Goal: Navigation & Orientation: Find specific page/section

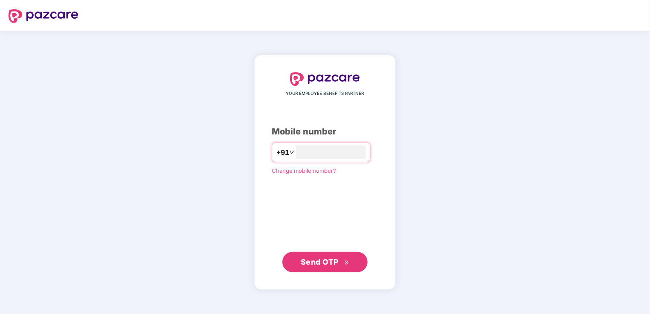
type input "**********"
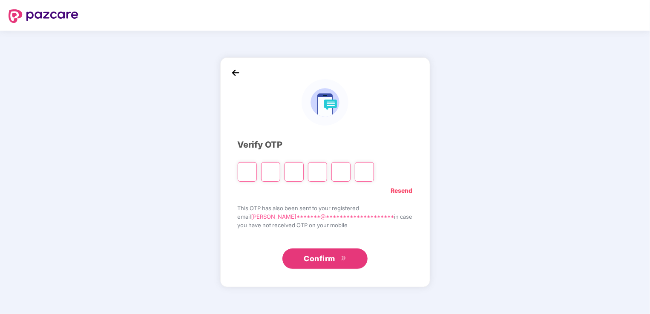
type input "*"
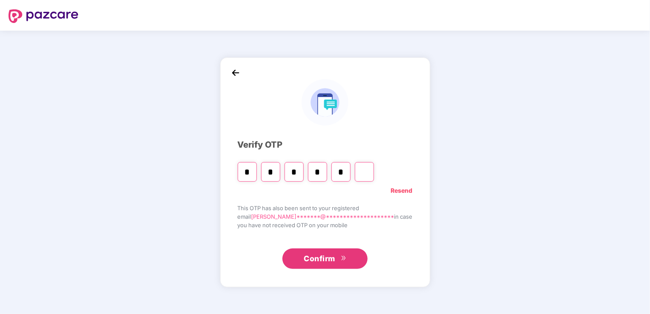
type input "*"
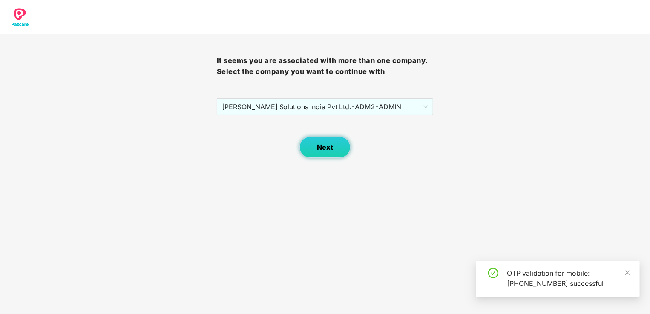
click at [306, 140] on button "Next" at bounding box center [324, 147] width 51 height 21
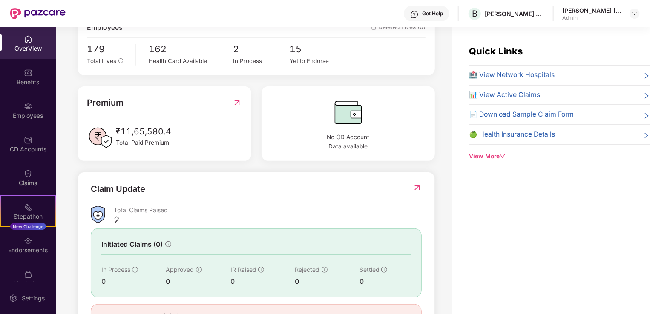
scroll to position [209, 0]
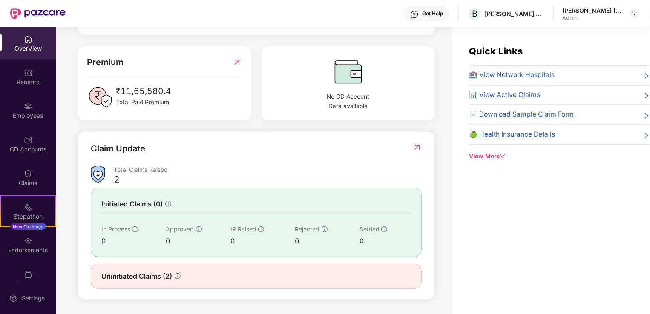
click at [504, 134] on span "🍏 Health Insurance Details" at bounding box center [512, 134] width 86 height 11
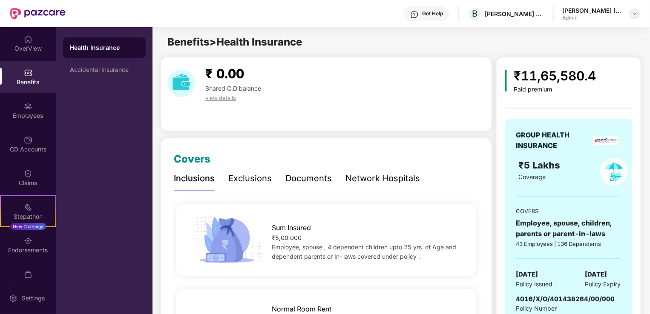
click at [632, 17] on img at bounding box center [634, 13] width 7 height 7
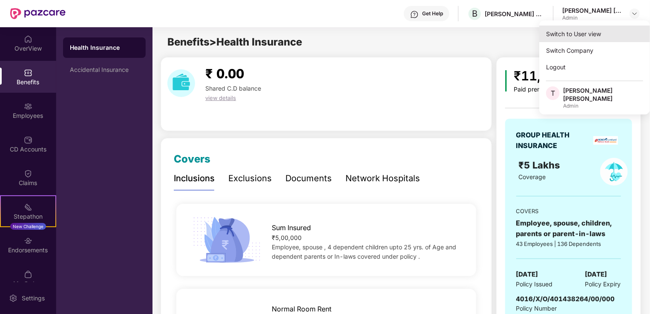
click at [579, 30] on div "Switch to User view" at bounding box center [594, 34] width 111 height 17
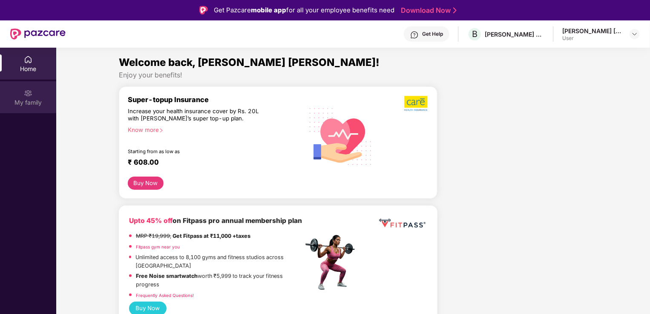
click at [30, 95] on img at bounding box center [28, 93] width 9 height 9
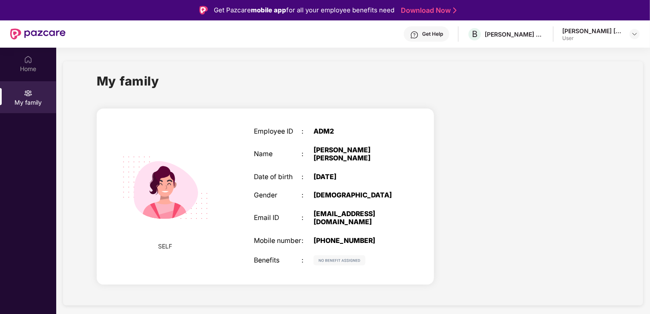
scroll to position [48, 0]
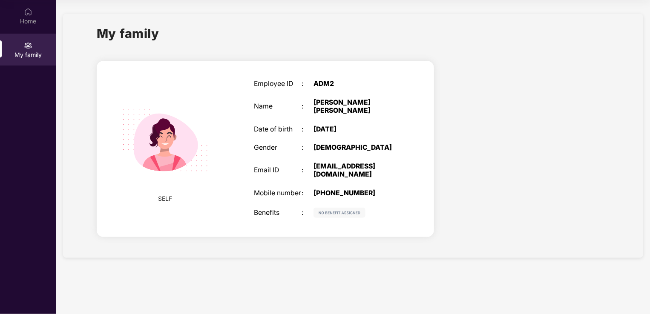
click at [37, 42] on div "My family" at bounding box center [28, 50] width 56 height 32
click at [37, 19] on div "Home" at bounding box center [28, 21] width 56 height 9
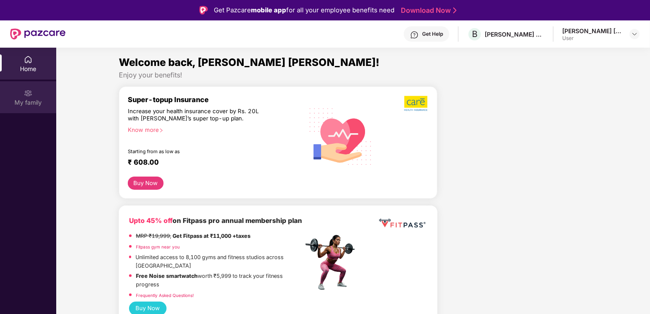
click at [32, 93] on div "My family" at bounding box center [28, 97] width 56 height 32
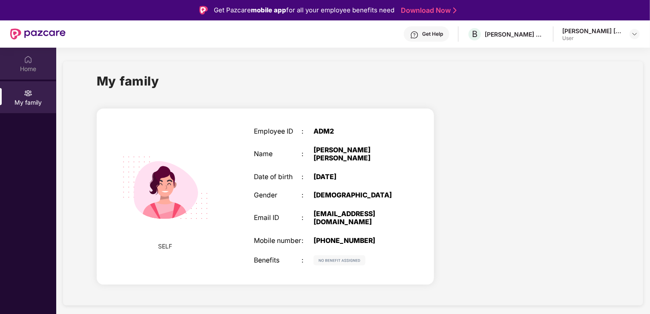
click at [41, 56] on div "Home" at bounding box center [28, 64] width 56 height 32
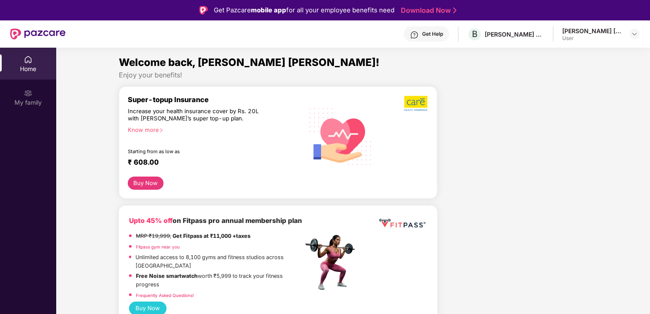
click at [594, 33] on div "[PERSON_NAME] [PERSON_NAME]" at bounding box center [592, 31] width 60 height 8
click at [636, 35] on img at bounding box center [634, 34] width 7 height 7
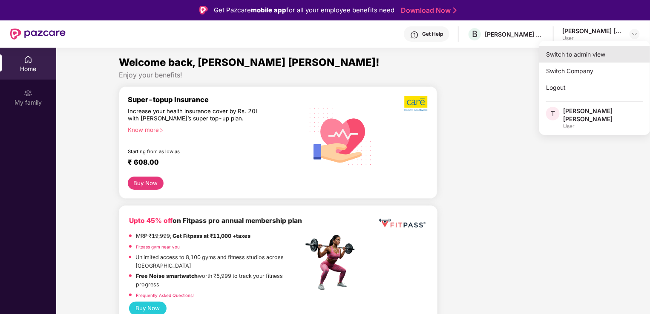
click at [570, 55] on div "Switch to admin view" at bounding box center [594, 54] width 111 height 17
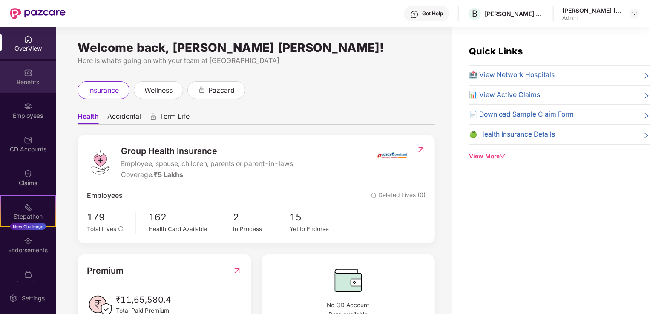
click at [29, 71] on img at bounding box center [28, 73] width 9 height 9
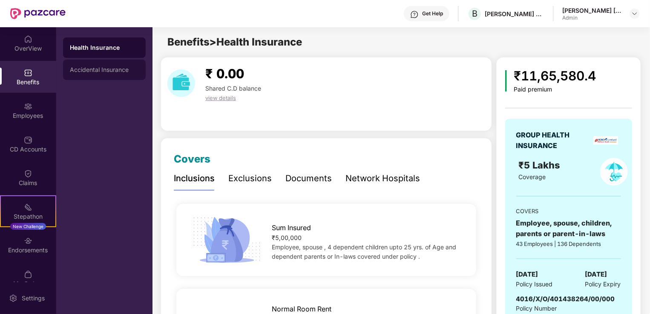
click at [109, 69] on div "Accidental Insurance" at bounding box center [104, 69] width 69 height 7
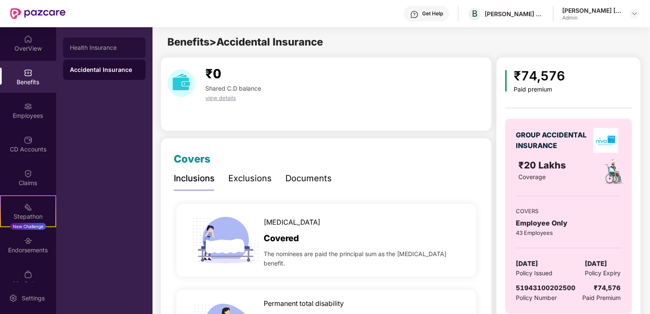
click at [114, 40] on div "Health Insurance" at bounding box center [104, 47] width 83 height 20
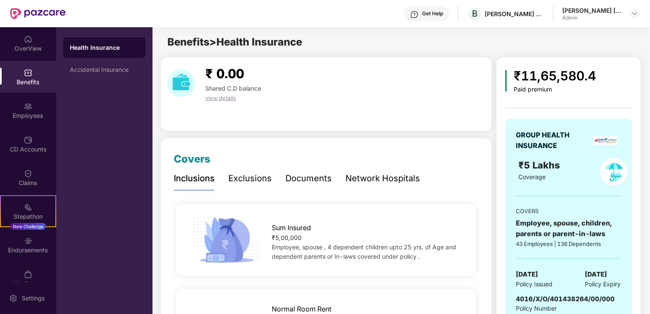
click at [317, 182] on div "Documents" at bounding box center [308, 178] width 46 height 13
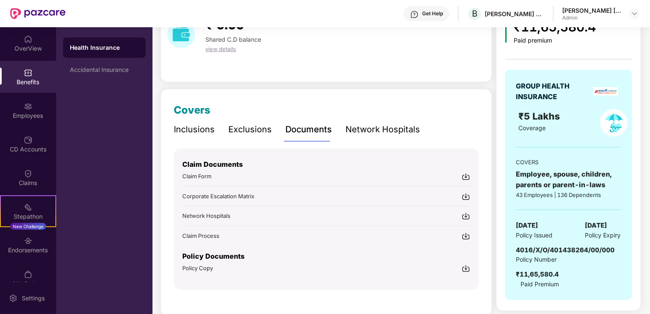
scroll to position [49, 0]
click at [295, 217] on div "Network Hospitals" at bounding box center [326, 216] width 288 height 9
click at [466, 176] on img at bounding box center [466, 177] width 9 height 9
click at [469, 216] on img at bounding box center [466, 216] width 9 height 9
click at [469, 234] on img at bounding box center [466, 236] width 9 height 9
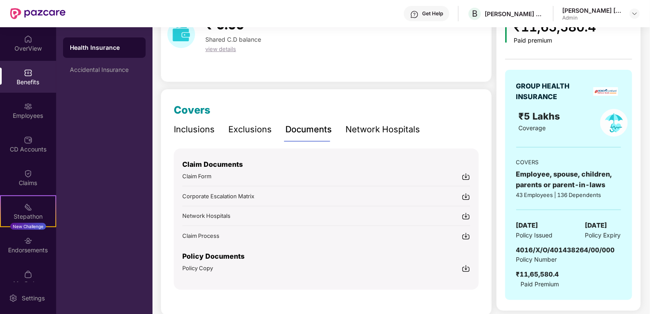
click at [468, 267] on img at bounding box center [466, 269] width 9 height 9
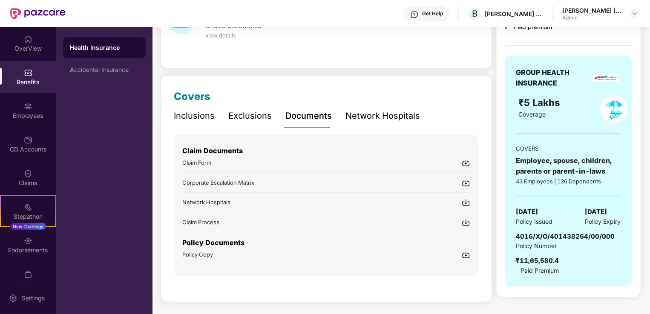
scroll to position [62, 0]
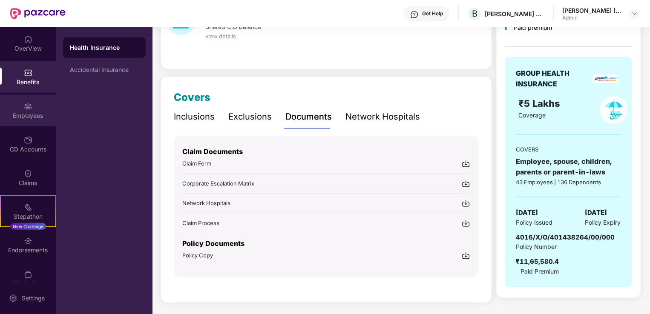
click at [36, 105] on div "Employees" at bounding box center [28, 111] width 56 height 32
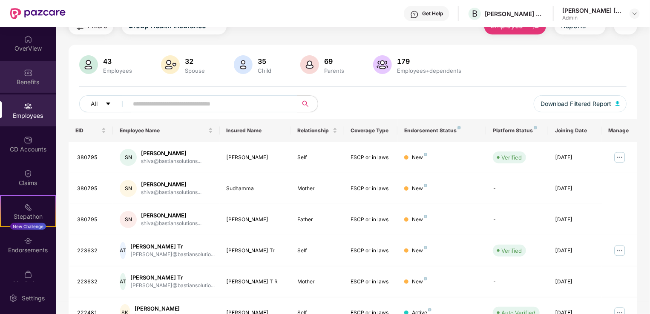
scroll to position [62, 0]
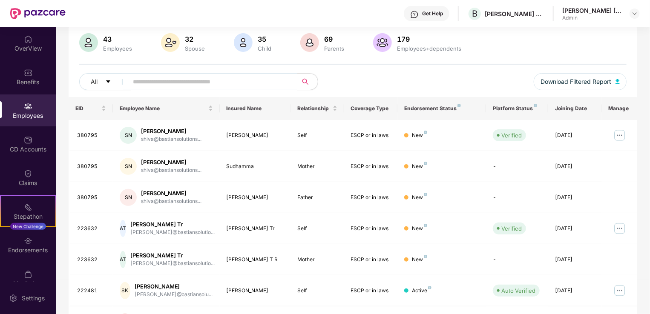
click at [145, 79] on input "text" at bounding box center [209, 81] width 153 height 13
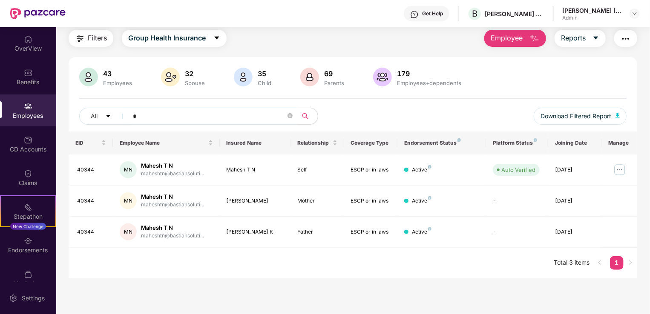
scroll to position [27, 0]
type input "******"
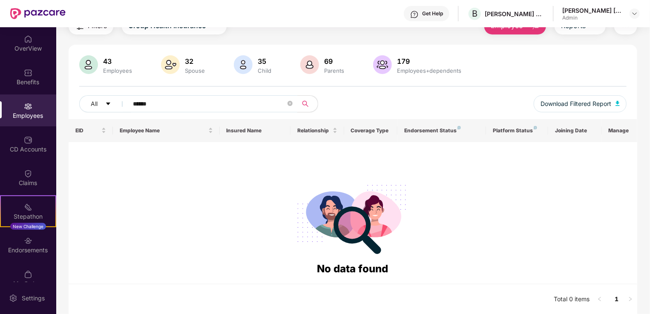
scroll to position [0, 0]
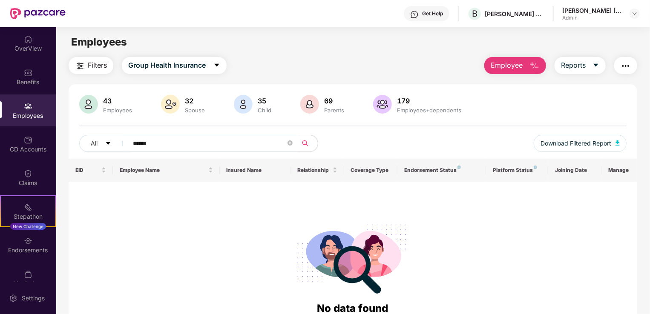
click at [613, 17] on div "Admin" at bounding box center [592, 17] width 60 height 7
click at [632, 16] on img at bounding box center [634, 13] width 7 height 7
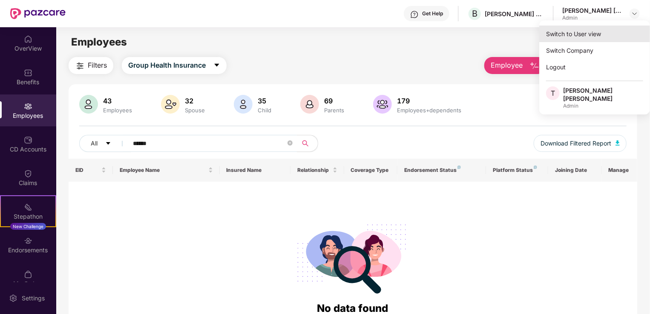
click at [564, 37] on div "Switch to User view" at bounding box center [594, 34] width 111 height 17
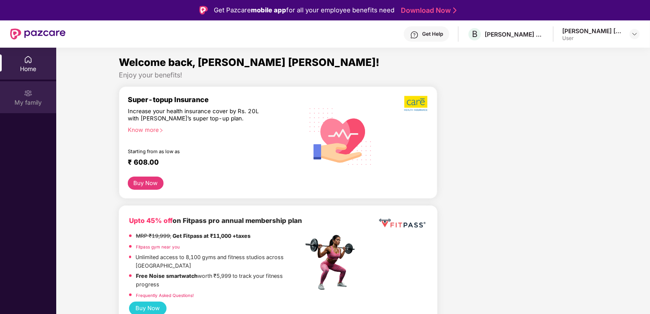
click at [29, 100] on div "My family" at bounding box center [28, 102] width 56 height 9
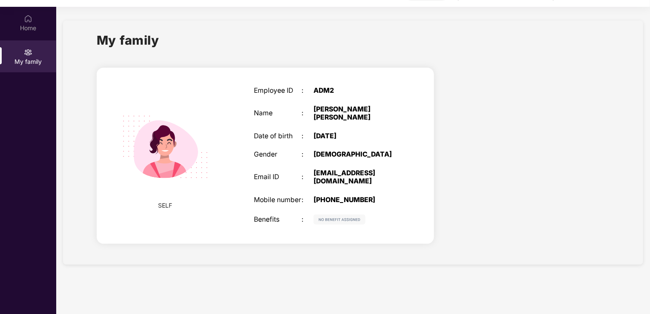
scroll to position [25, 0]
